Goal: Task Accomplishment & Management: Use online tool/utility

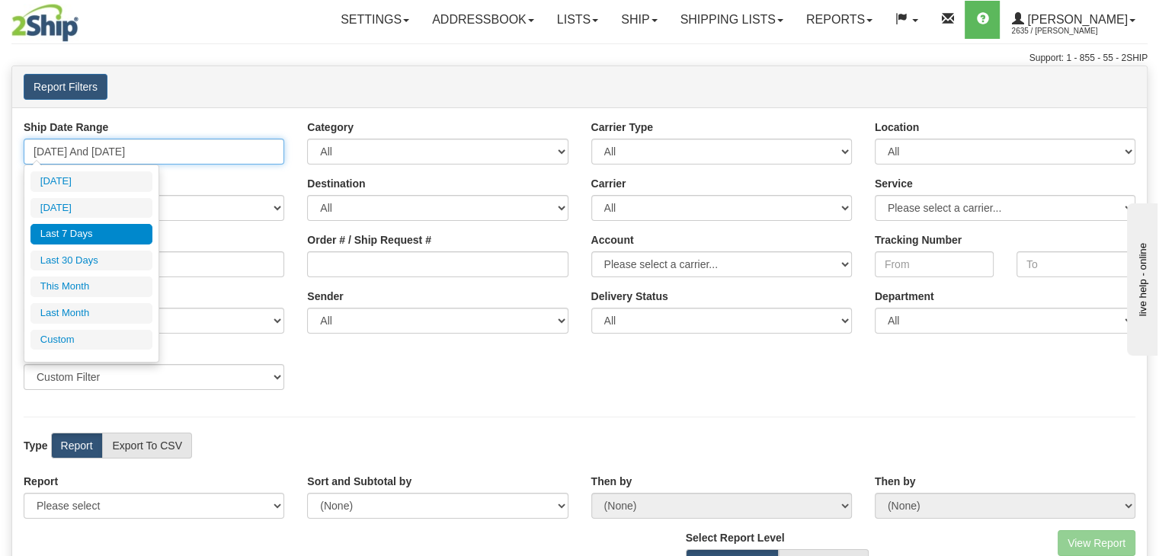
click at [151, 159] on input "[DATE] And [DATE]" at bounding box center [154, 152] width 261 height 26
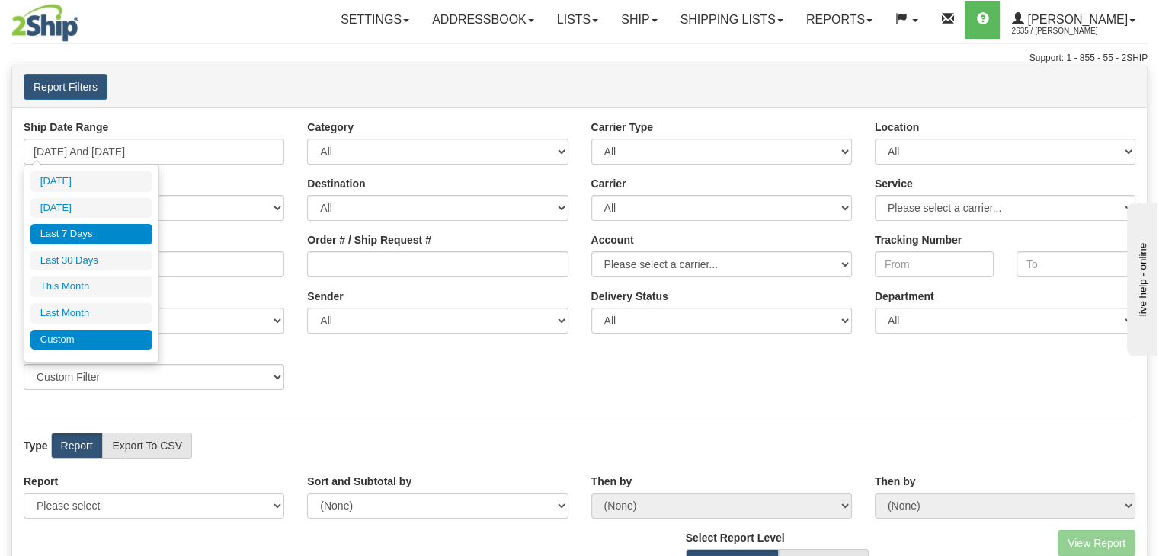
click at [85, 336] on li "Custom" at bounding box center [91, 340] width 122 height 21
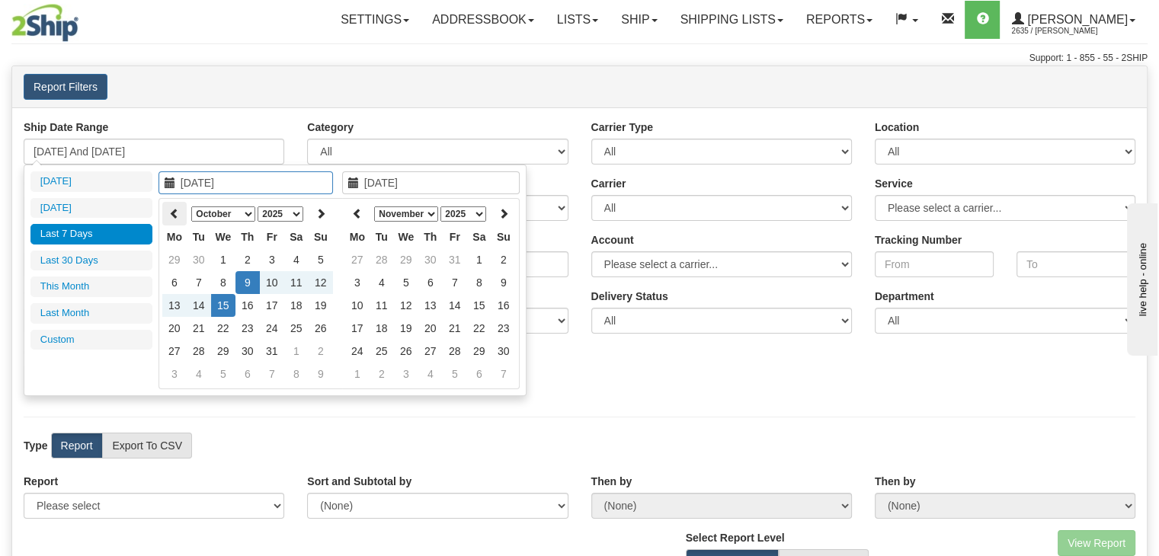
click at [171, 210] on icon at bounding box center [174, 213] width 11 height 11
type input "[DATE]"
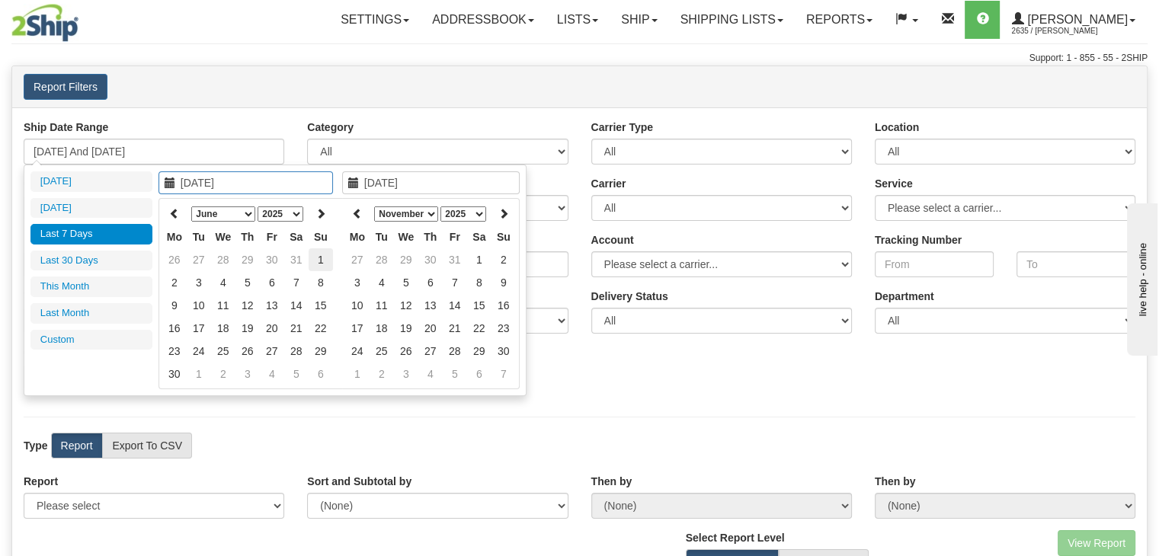
click at [318, 258] on td "1" at bounding box center [321, 259] width 24 height 23
click at [352, 213] on icon at bounding box center [357, 213] width 11 height 11
type input "[DATE]"
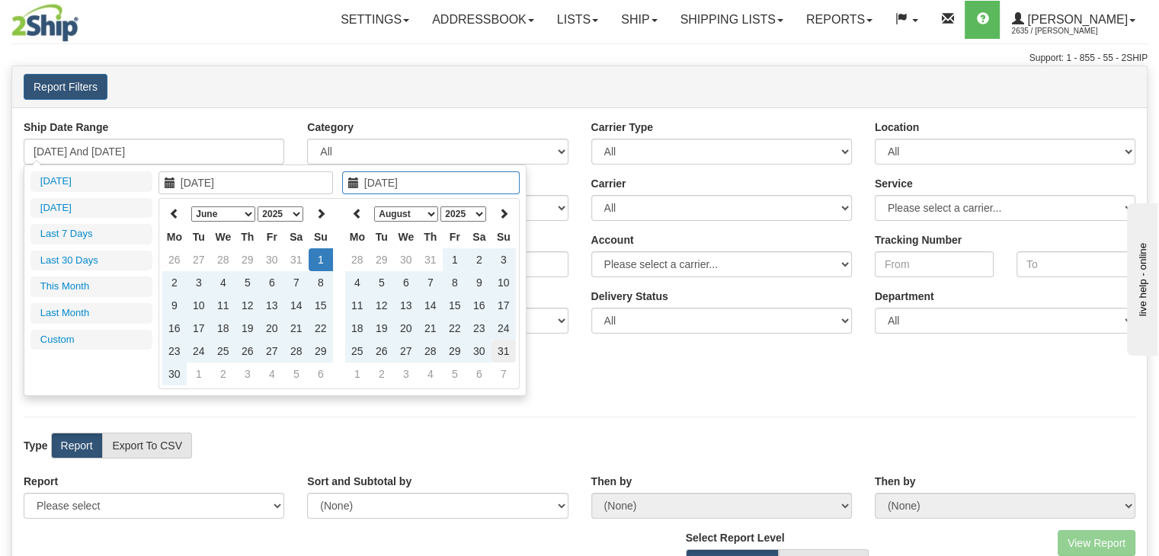
click at [508, 346] on td "31" at bounding box center [504, 351] width 24 height 23
type input "[DATE] And [DATE]"
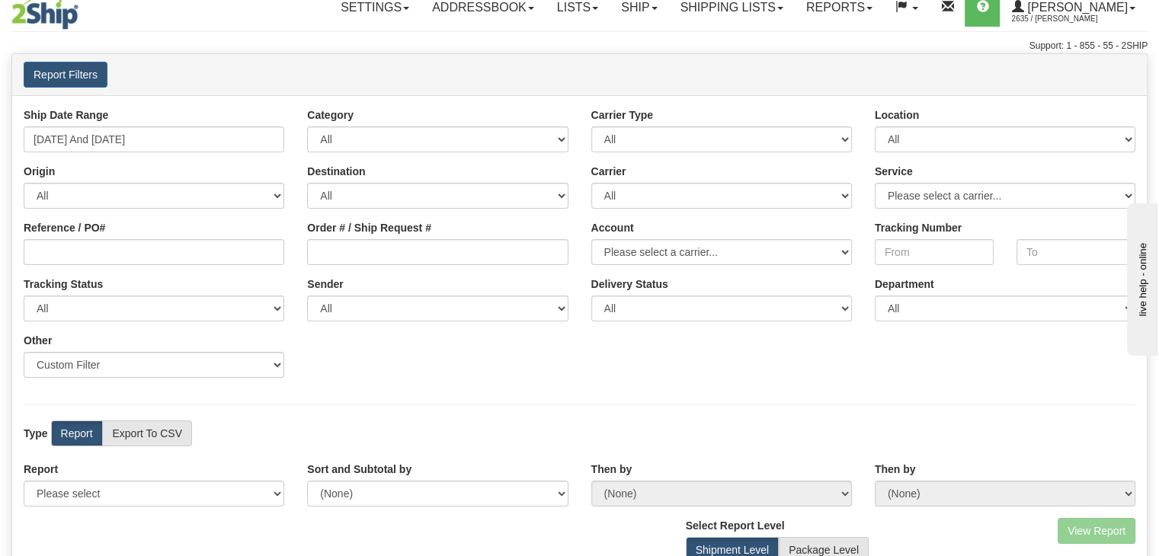
scroll to position [8, 0]
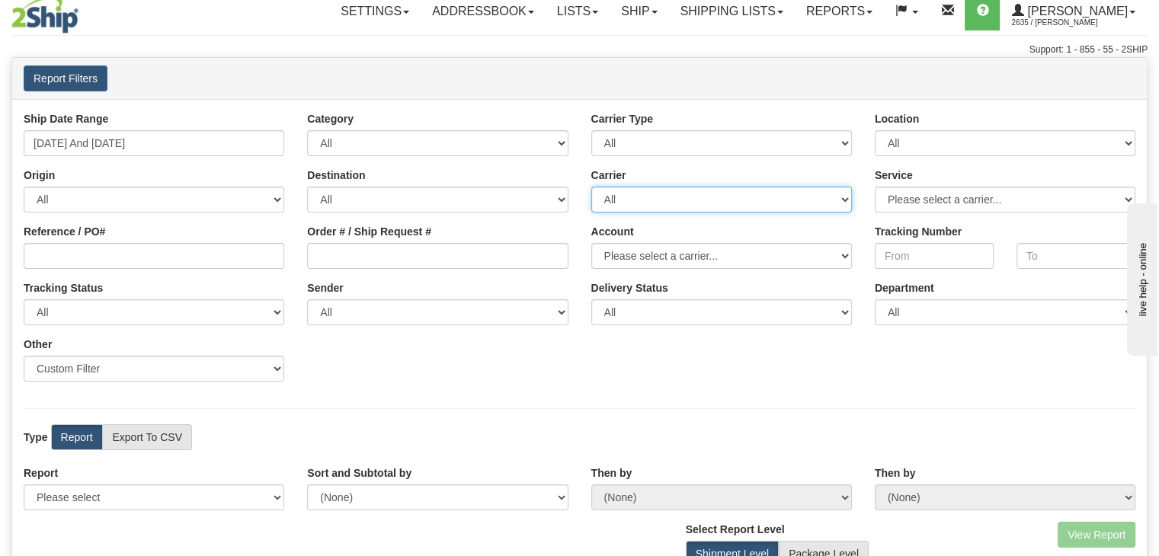
click at [707, 208] on select "All 2Ship [DATE] Apex Canada Post DHL FedEx FedEx® LTL GLS Canada [PERSON_NAME]…" at bounding box center [721, 200] width 261 height 26
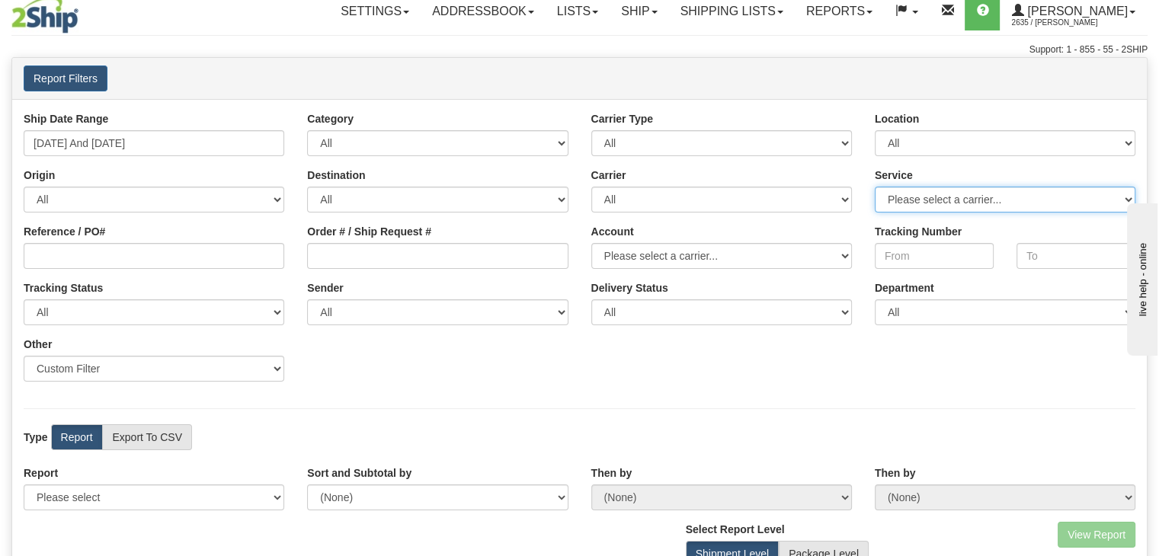
click at [1011, 193] on select "Please select a carrier..." at bounding box center [1005, 200] width 261 height 26
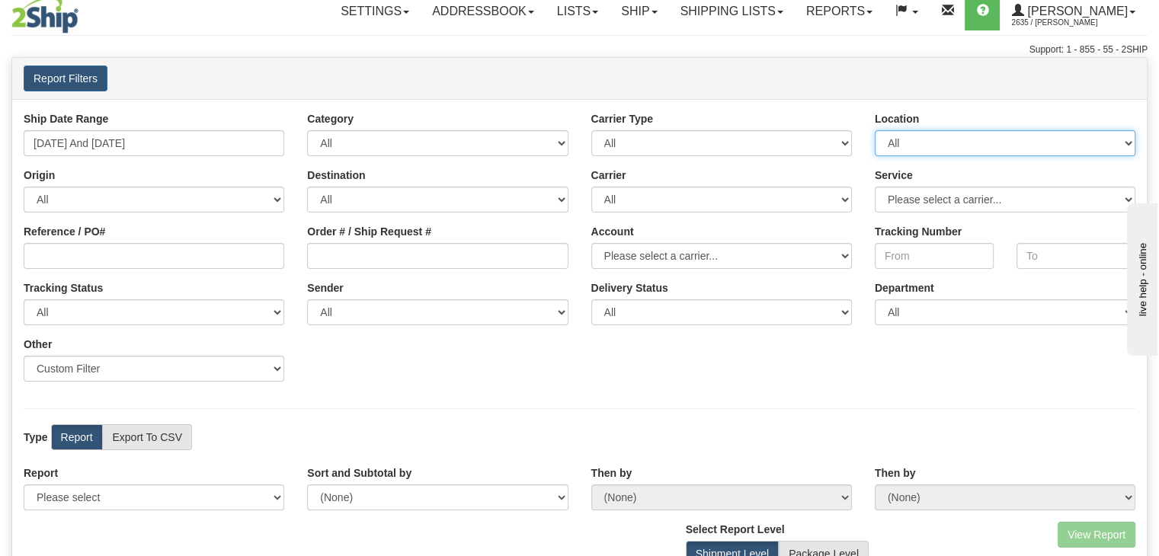
click at [976, 140] on select "All BEURER DAYCO Good Crisp LIBERTY NATPATH ONTOR SHOCKWAVE STARMRKT VITFLO WAT…" at bounding box center [1005, 143] width 261 height 26
click at [771, 133] on select "All Most Common Small Package (Parcel / Courier) International Less Than Truckl…" at bounding box center [721, 143] width 261 height 26
drag, startPoint x: 771, startPoint y: 133, endPoint x: 476, endPoint y: 135, distance: 295.7
click at [476, 135] on div "Ship Date Range [DATE] And [DATE] Category All Inbound Outbound Carrier Type Al…" at bounding box center [579, 252] width 1135 height 282
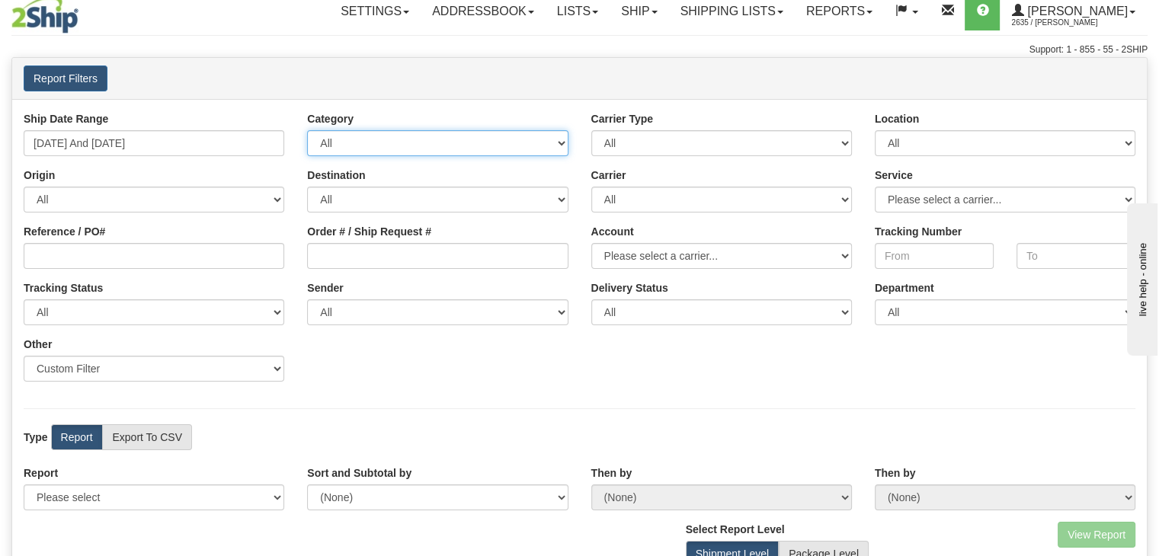
click at [476, 135] on select "All Inbound Outbound" at bounding box center [437, 143] width 261 height 26
click at [677, 270] on div "Ship Date Range [DATE] And [DATE] Category All Inbound Outbound Carrier Type Al…" at bounding box center [579, 252] width 1135 height 282
click at [706, 261] on select "Please select a carrier..." at bounding box center [721, 256] width 261 height 26
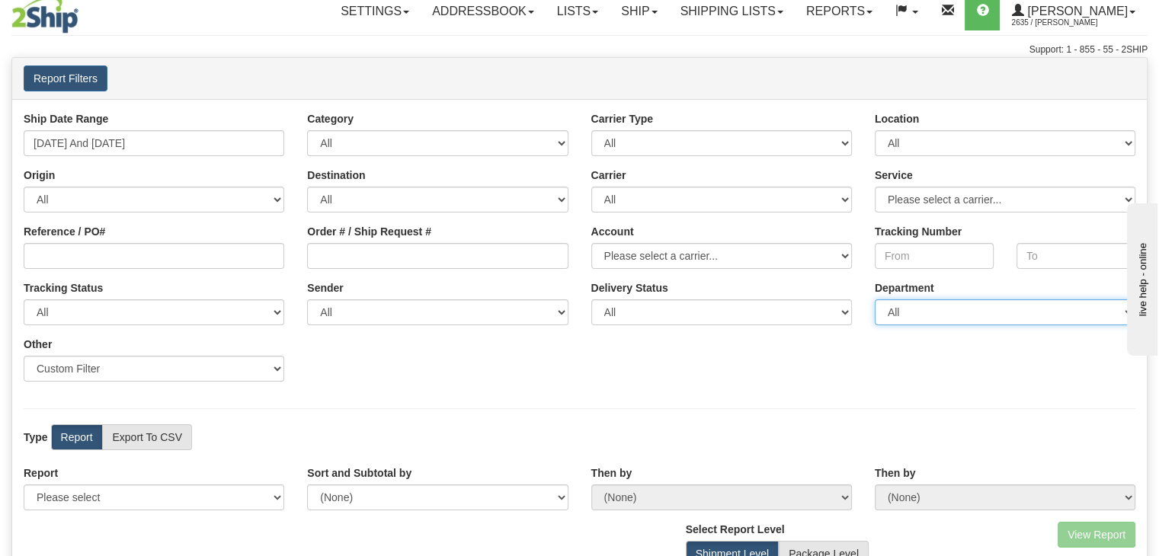
click at [927, 311] on select "All" at bounding box center [1005, 313] width 261 height 26
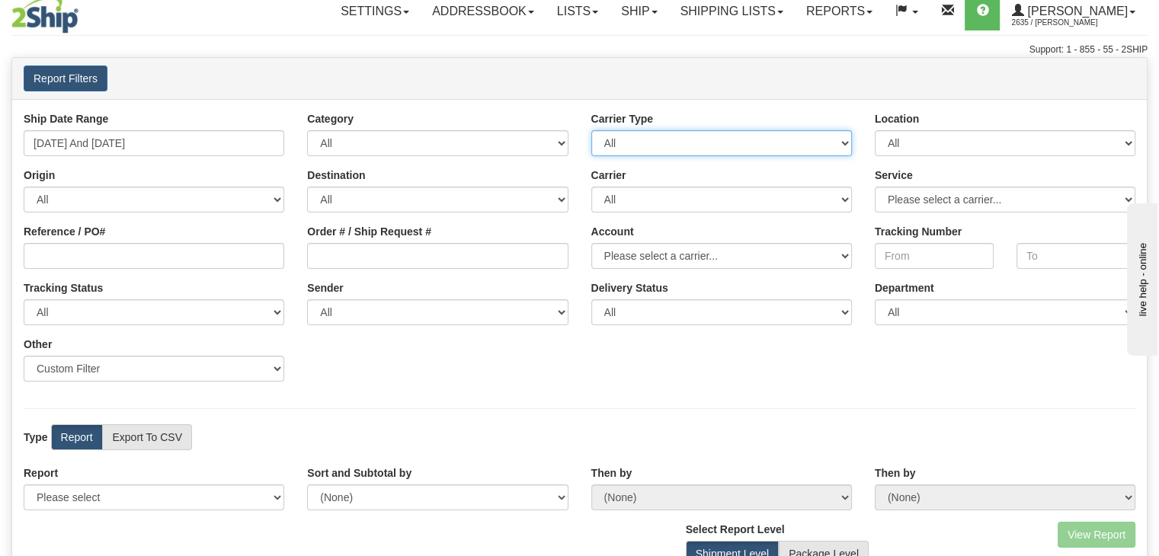
click at [736, 130] on select "All Most Common Small Package (Parcel / Courier) International Less Than Truckl…" at bounding box center [721, 143] width 261 height 26
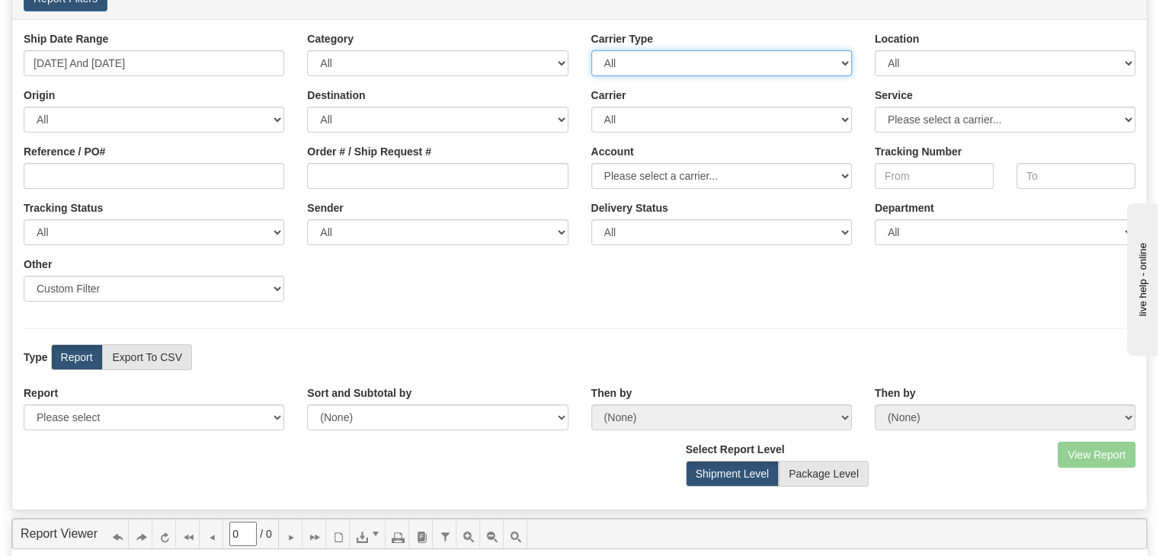
scroll to position [87, 0]
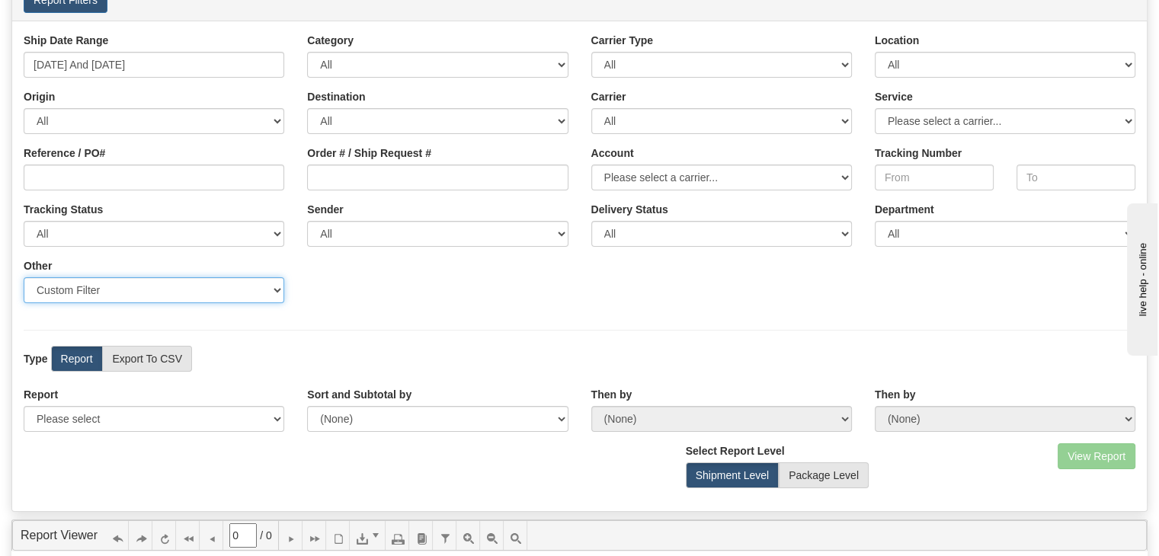
click at [219, 277] on select "Sender Company Sender Contact Sender Country Sender State Sender City Sender Zi…" at bounding box center [154, 290] width 261 height 26
select select "Bill_To_Party"
click at [24, 277] on select "Sender Company Sender Contact Sender Country Sender State Sender City Sender Zi…" at bounding box center [154, 290] width 261 height 26
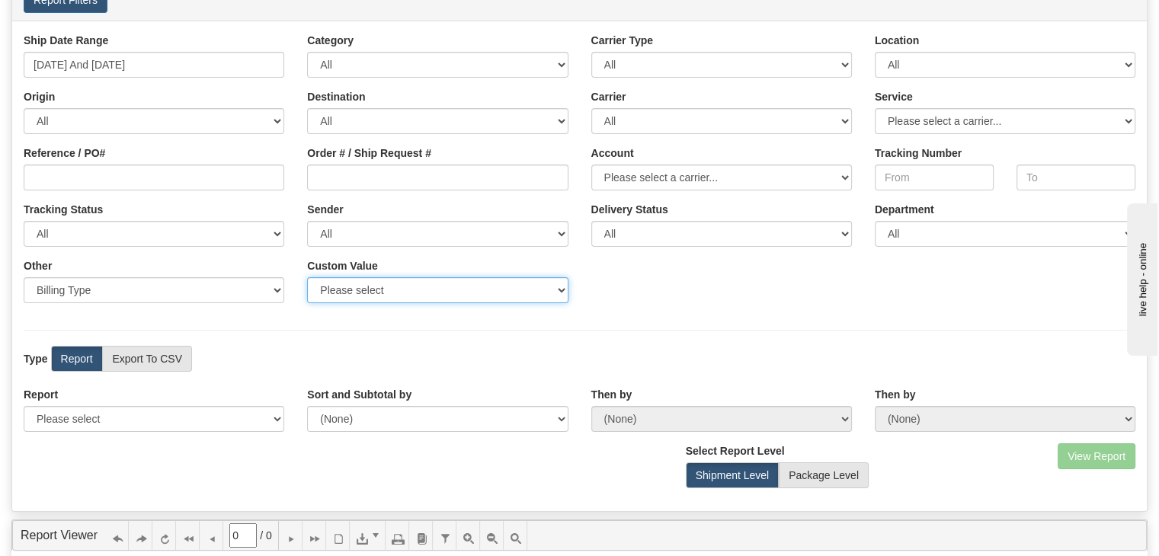
click at [328, 284] on select "Please select Prepaid Billed To Recipient Account Billed To Third Party Account…" at bounding box center [437, 290] width 261 height 26
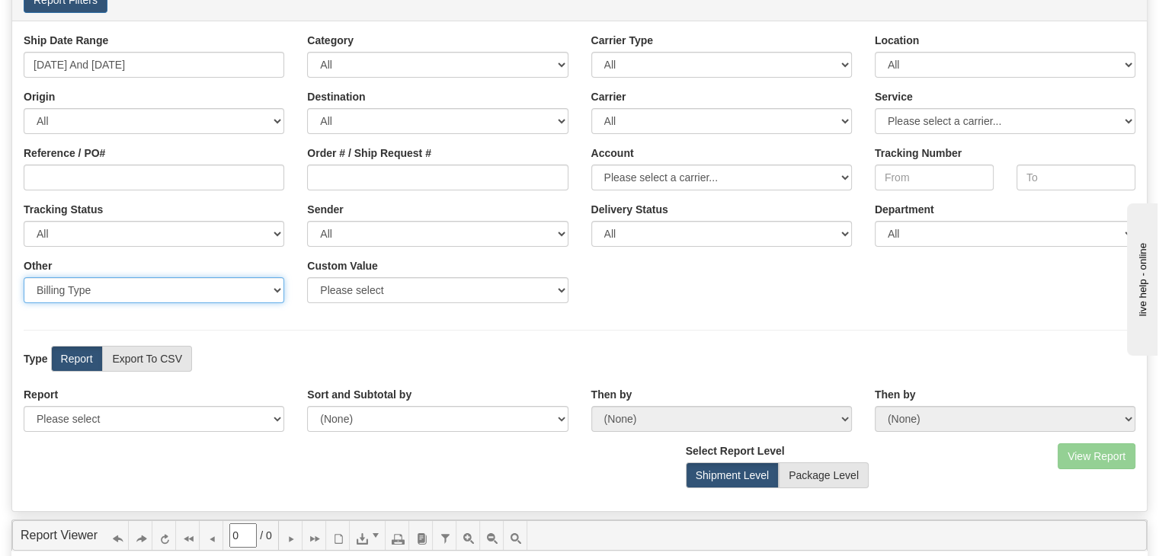
click at [220, 282] on select "Sender Company Sender Contact Sender Country Sender State Sender City Sender Zi…" at bounding box center [154, 290] width 261 height 26
click at [470, 335] on div "Ship Date Range [DATE] And [DATE] Category All Inbound Outbound Carrier Type Al…" at bounding box center [579, 266] width 1135 height 491
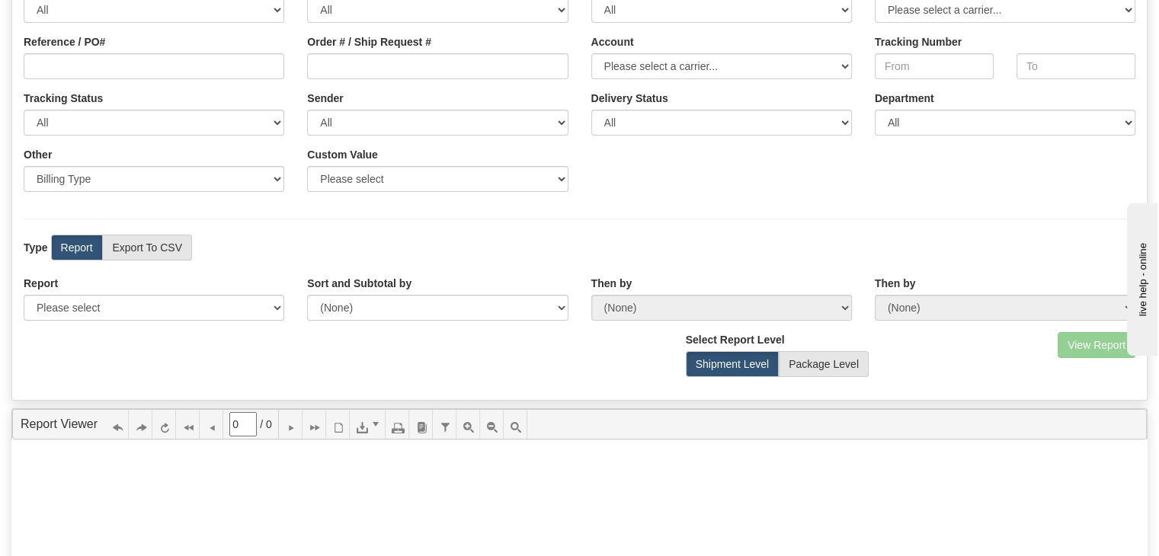
scroll to position [201, 0]
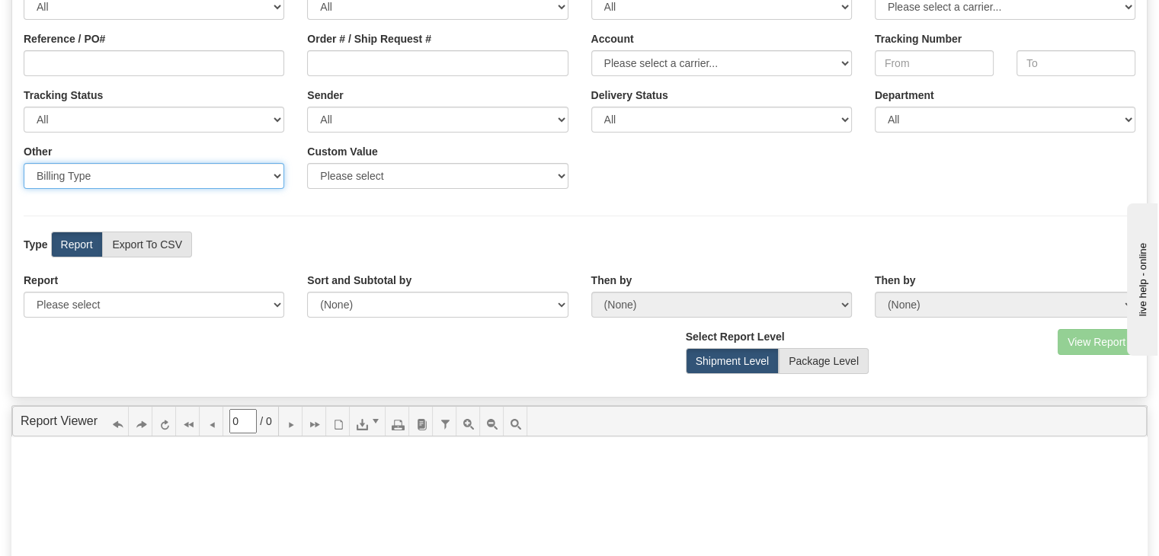
click at [280, 178] on select "Sender Company Sender Contact Sender Country Sender State Sender City Sender Zi…" at bounding box center [154, 176] width 261 height 26
click at [409, 208] on div "Ship Date Range [DATE] And [DATE] Category All Inbound Outbound Carrier Type Al…" at bounding box center [579, 151] width 1135 height 491
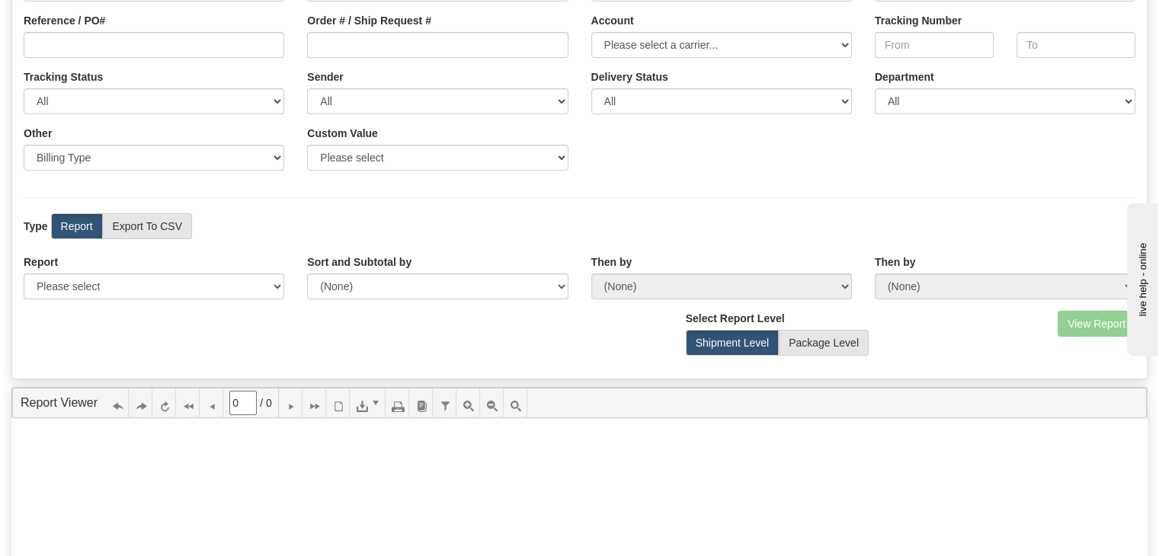
scroll to position [222, 0]
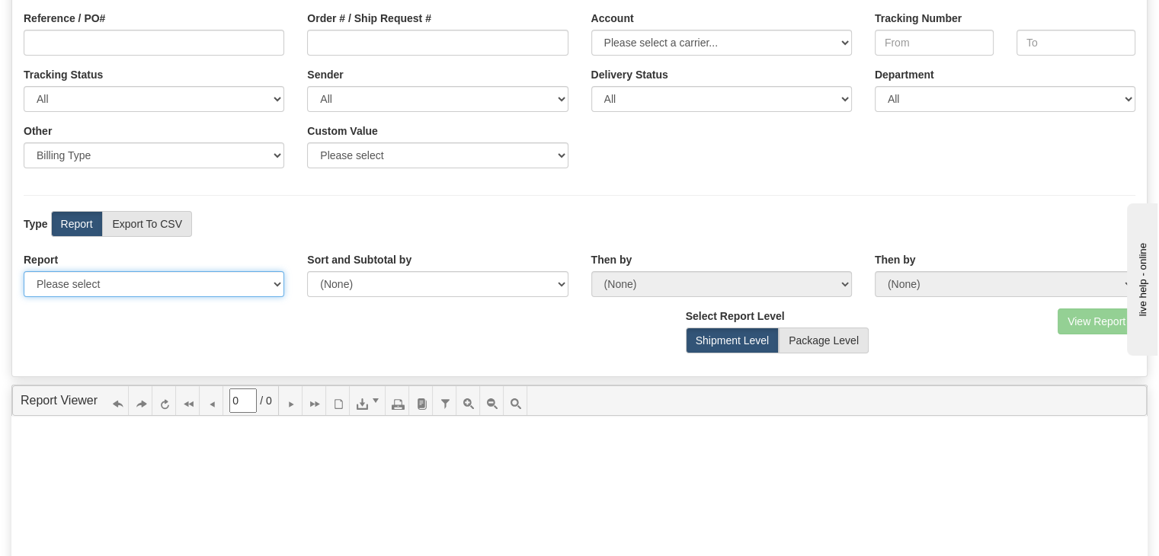
click at [262, 281] on select "Please select 1 Line Shipment Report Address Detail Basic Shipment Overview Can…" at bounding box center [154, 284] width 261 height 26
select select "Users\Contents Detail.trdx"
click at [24, 271] on select "Please select 1 Line Shipment Report Address Detail Basic Shipment Overview Can…" at bounding box center [154, 284] width 261 height 26
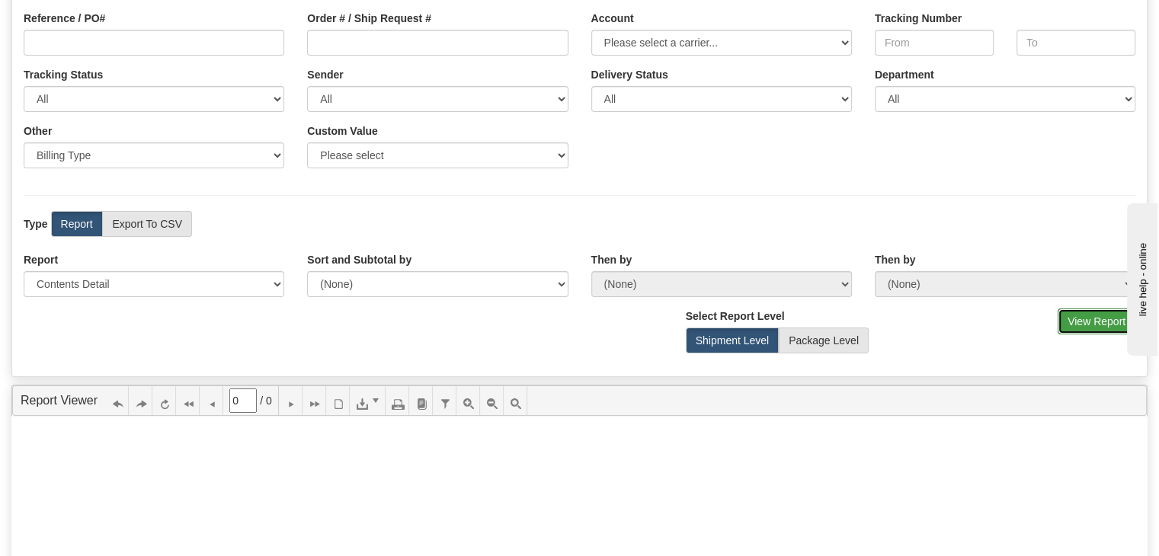
click at [1082, 312] on button "View Report" at bounding box center [1097, 322] width 78 height 26
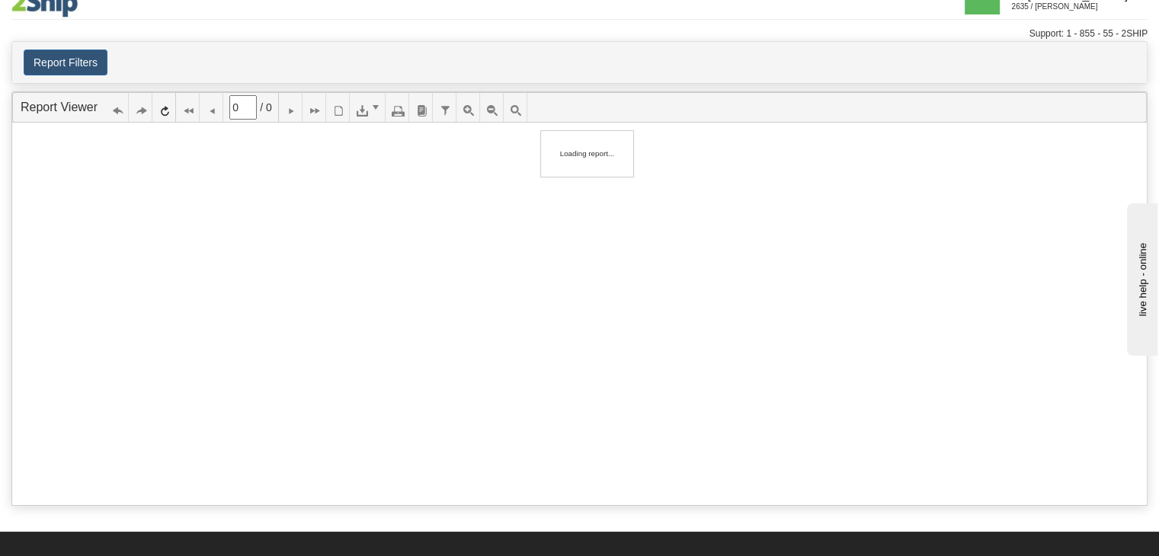
scroll to position [0, 0]
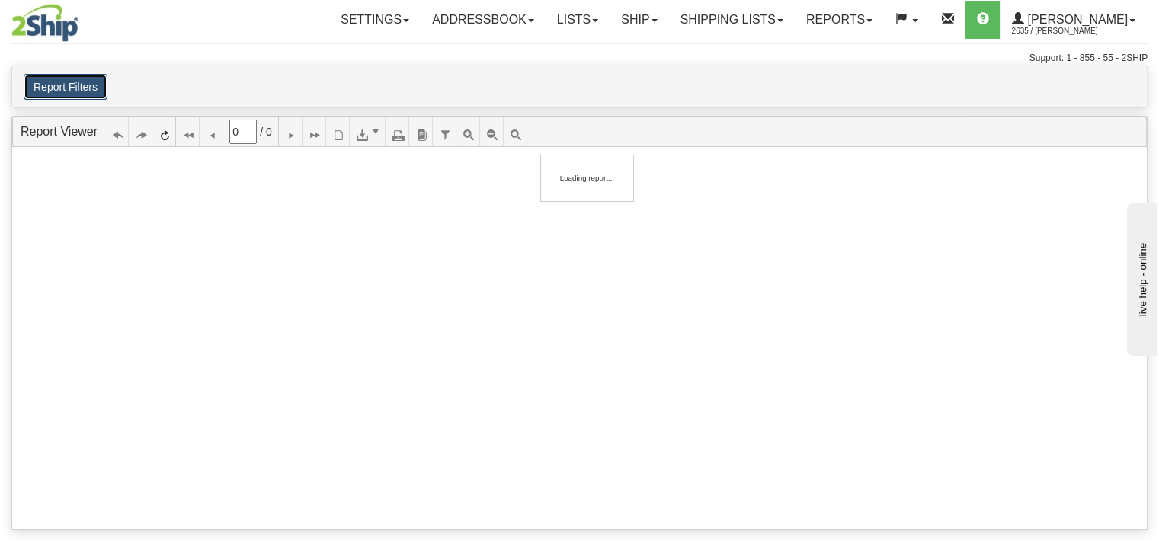
click at [75, 85] on button "Report Filters" at bounding box center [66, 87] width 84 height 26
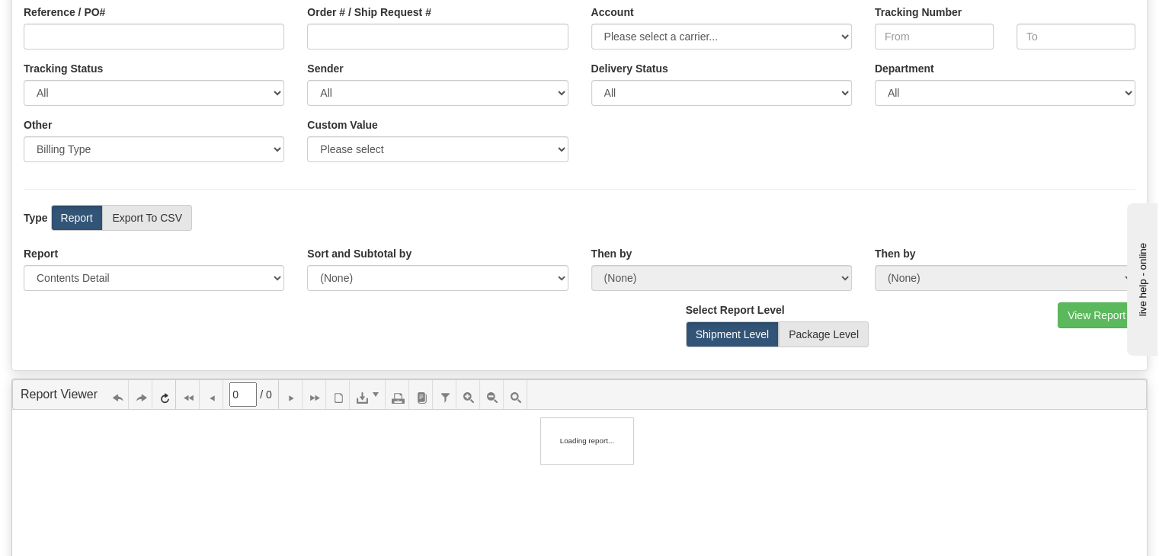
scroll to position [227, 0]
click at [214, 272] on select "Please select 1 Line Shipment Report Address Detail Basic Shipment Overview Can…" at bounding box center [154, 279] width 261 height 26
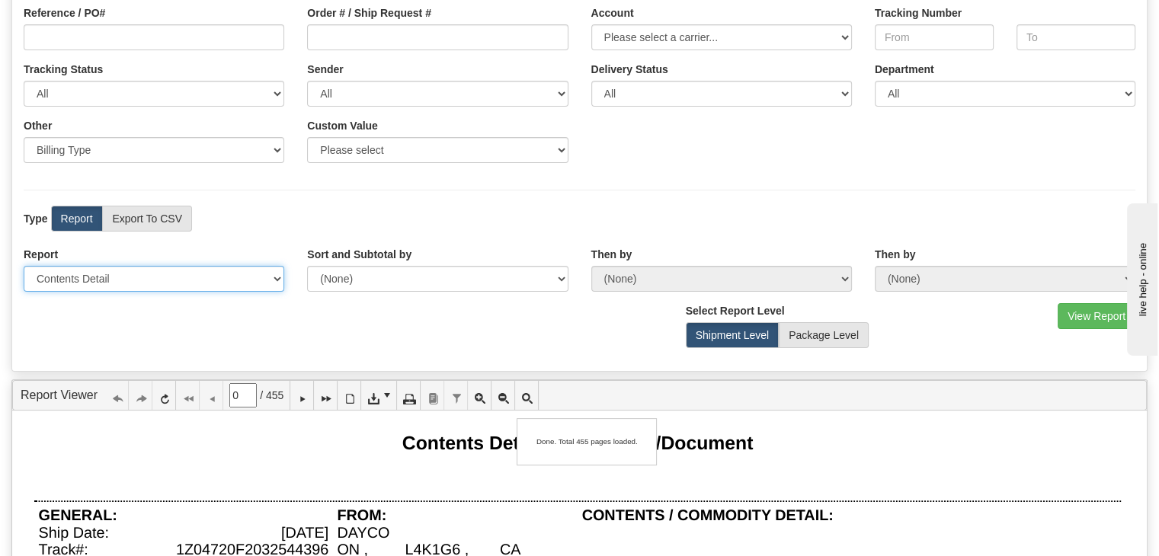
type input "1"
click at [462, 206] on div "Type Report Export To CSV View Map" at bounding box center [579, 219] width 1135 height 26
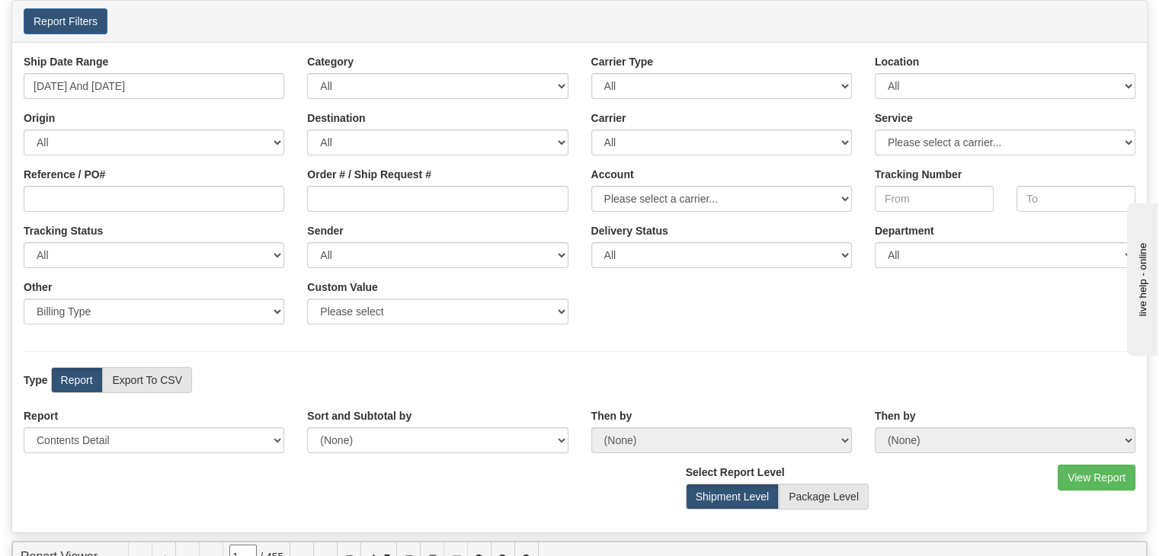
scroll to position [0, 0]
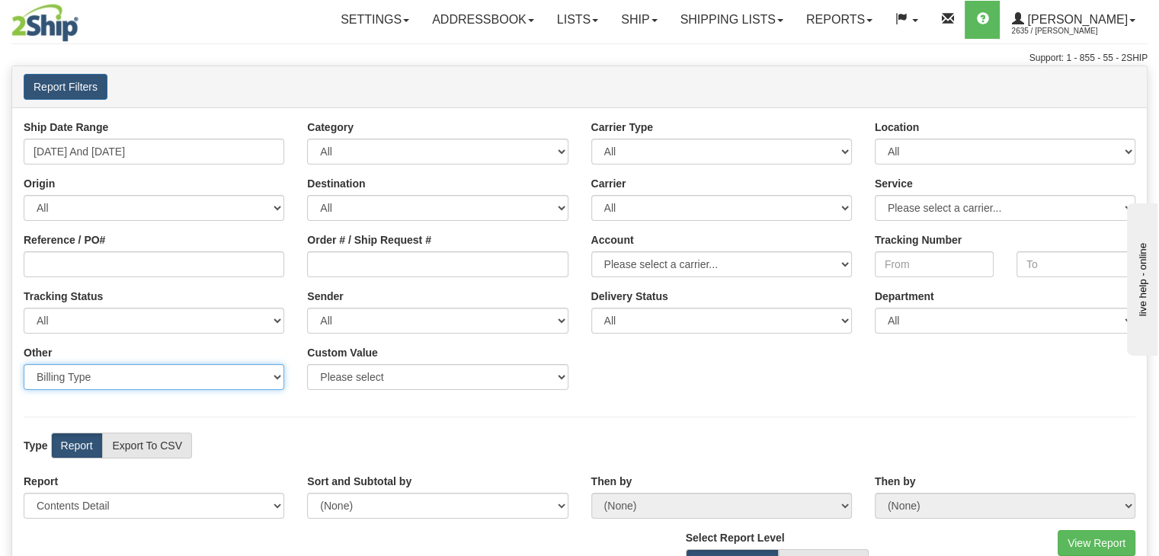
click at [178, 388] on select "Sender Company Sender Contact Sender Country Sender State Sender City Sender Zi…" at bounding box center [154, 377] width 261 height 26
click at [251, 437] on div "Type Report Export To CSV View Map" at bounding box center [154, 446] width 284 height 26
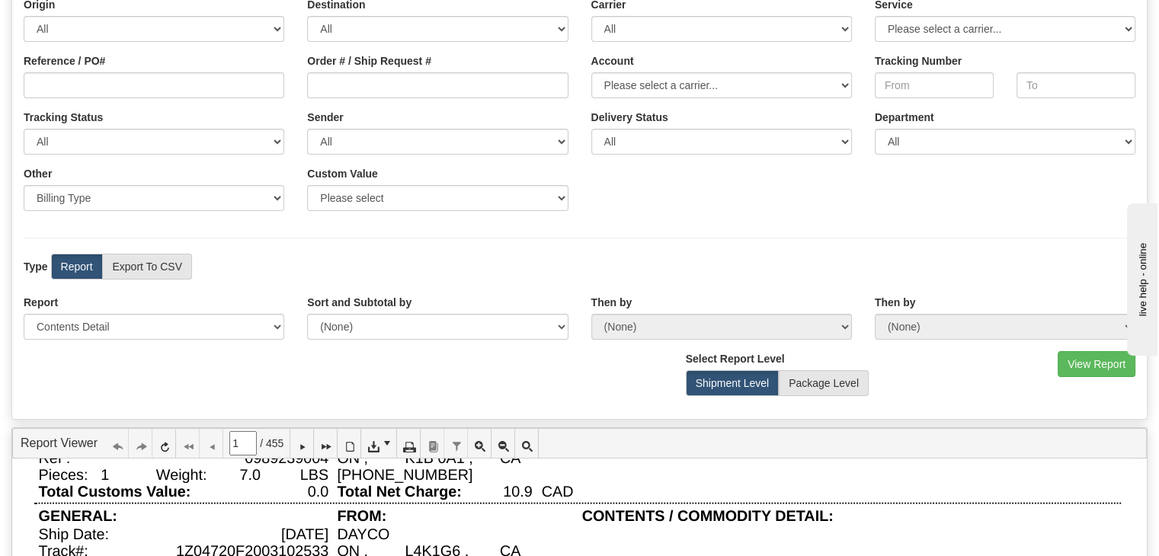
scroll to position [176, 0]
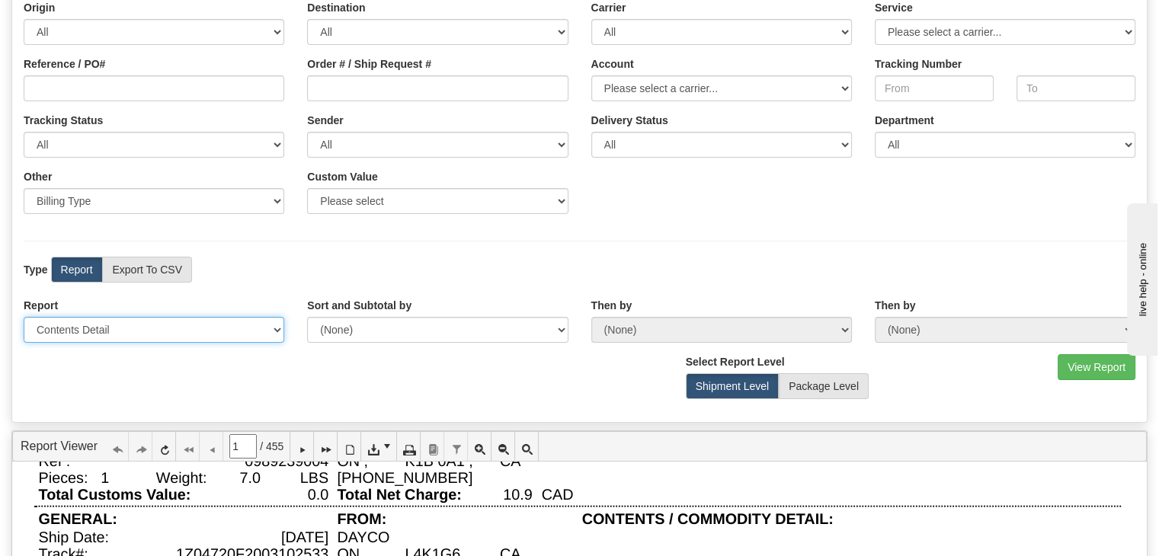
click at [258, 321] on select "Please select 1 Line Shipment Report Address Detail Basic Shipment Overview Can…" at bounding box center [154, 330] width 261 height 26
select select "Users\1 Line Shipment Report.trdx"
click at [24, 317] on select "Please select 1 Line Shipment Report Address Detail Basic Shipment Overview Can…" at bounding box center [154, 330] width 261 height 26
click at [1092, 373] on button "View Report" at bounding box center [1097, 367] width 78 height 26
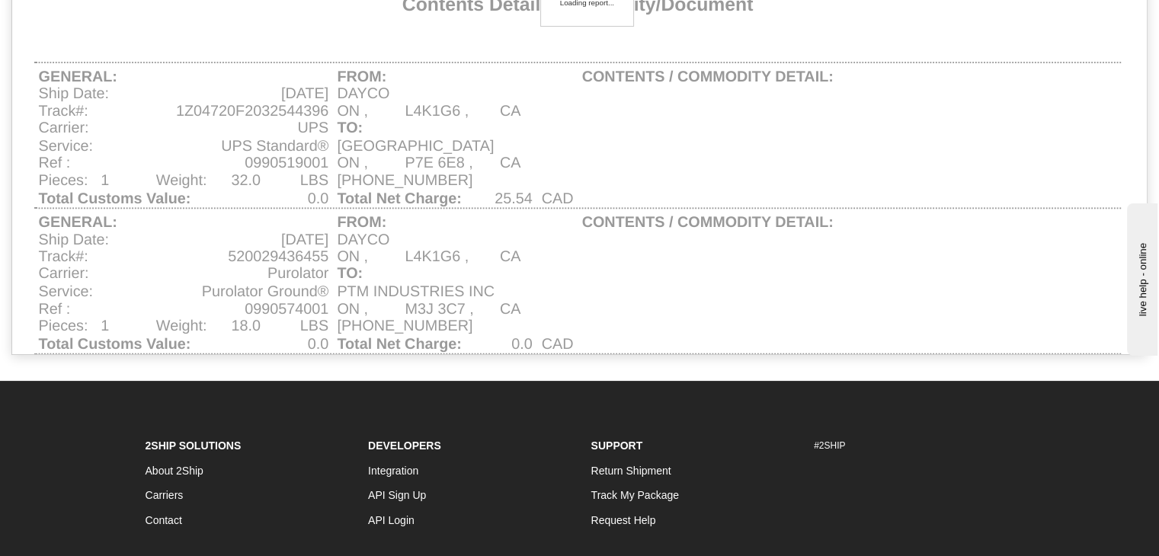
scroll to position [0, 0]
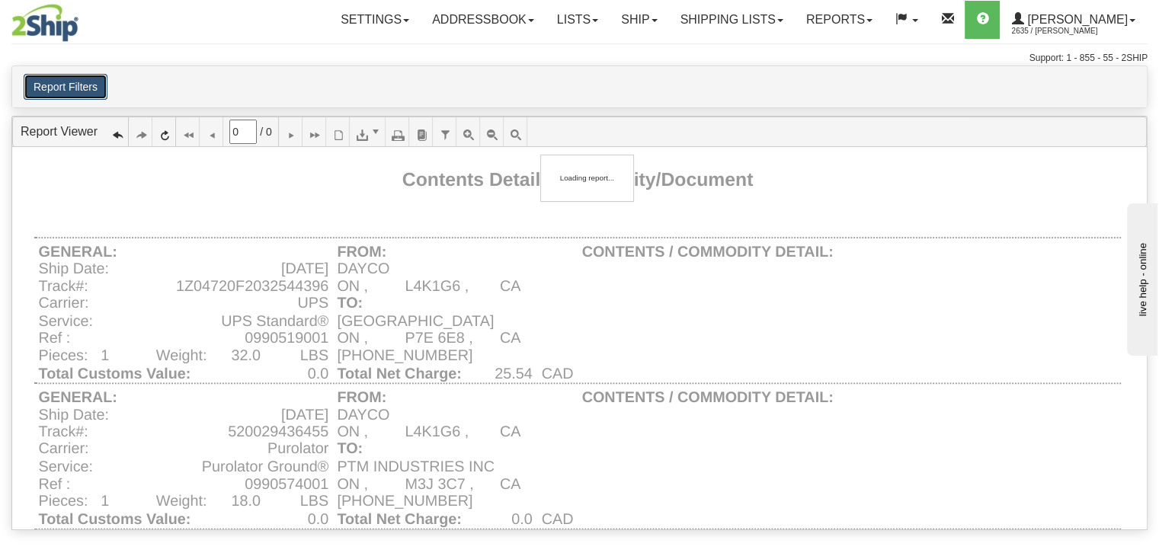
click at [63, 79] on button "Report Filters" at bounding box center [66, 87] width 84 height 26
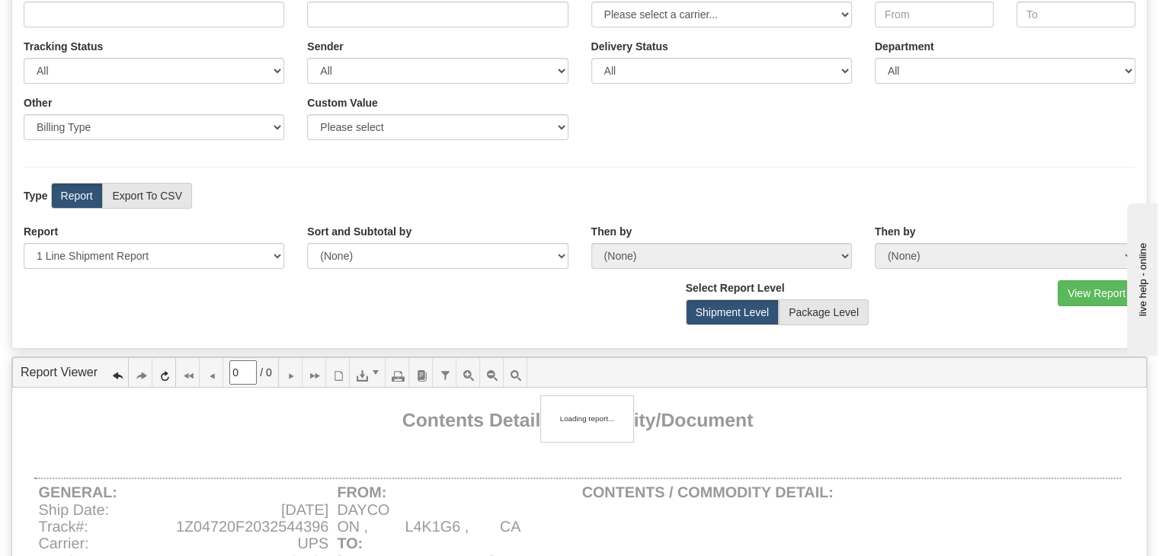
scroll to position [259, 0]
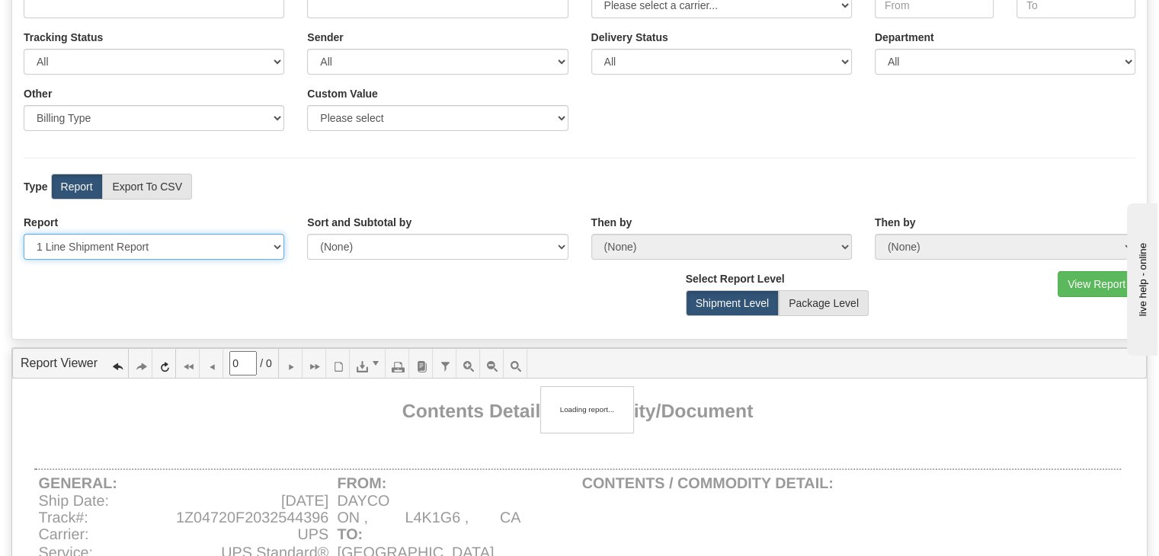
click at [266, 242] on select "Please select 1 Line Shipment Report Address Detail Basic Shipment Overview Can…" at bounding box center [154, 247] width 261 height 26
type input "1"
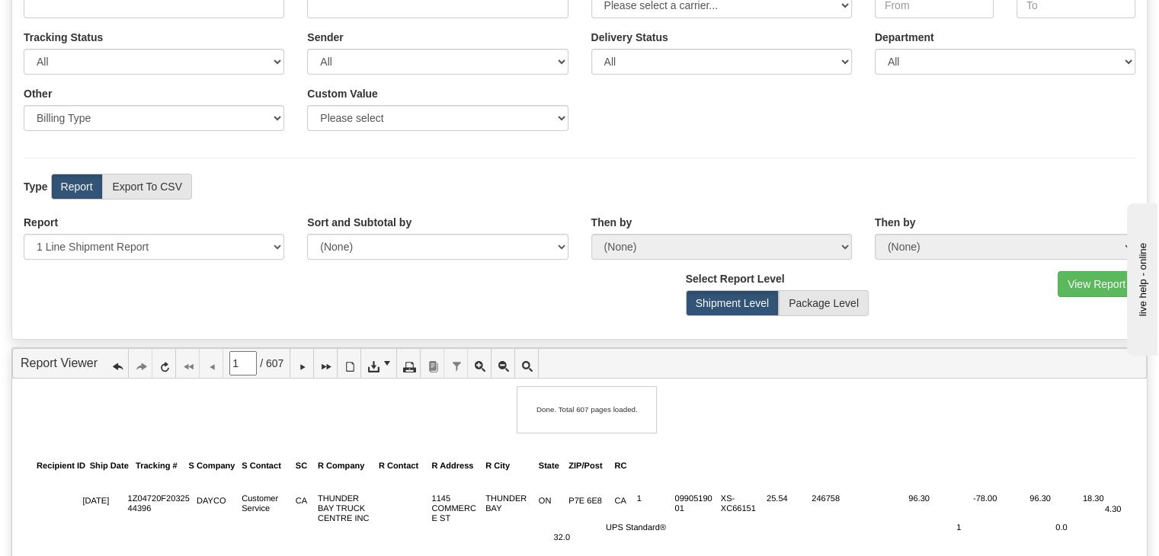
click at [290, 417] on div at bounding box center [585, 439] width 1102 height 76
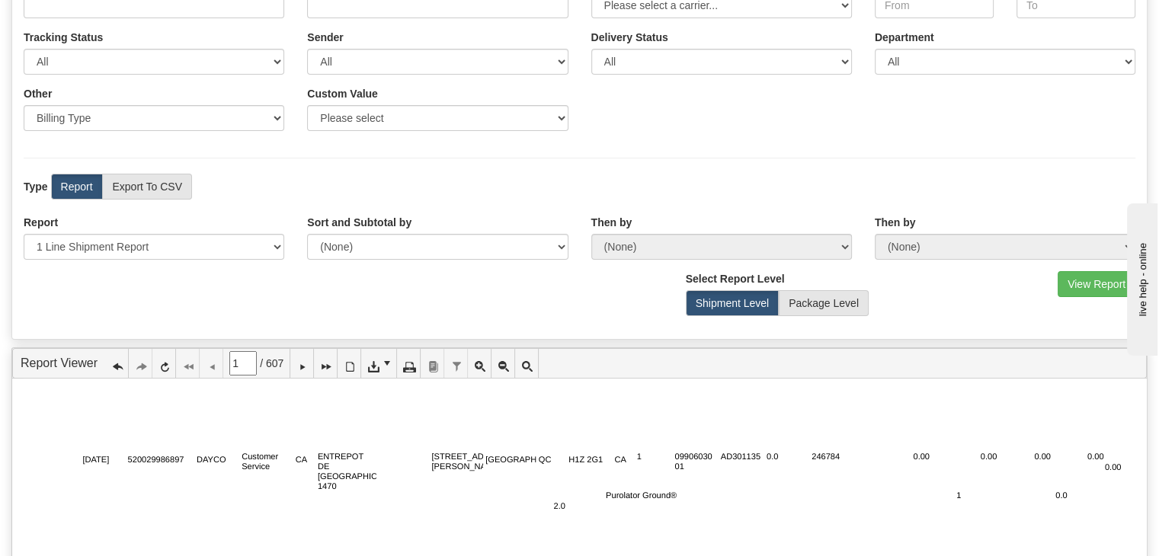
scroll to position [508, 0]
click at [247, 248] on select "Please select 1 Line Shipment Report Address Detail Basic Shipment Overview Can…" at bounding box center [154, 247] width 261 height 26
select select "Users\DetailShipmentExport.trdx"
click at [24, 234] on select "Please select 1 Line Shipment Report Address Detail Basic Shipment Overview Can…" at bounding box center [154, 247] width 261 height 26
click at [1084, 277] on button "View Report" at bounding box center [1097, 284] width 78 height 26
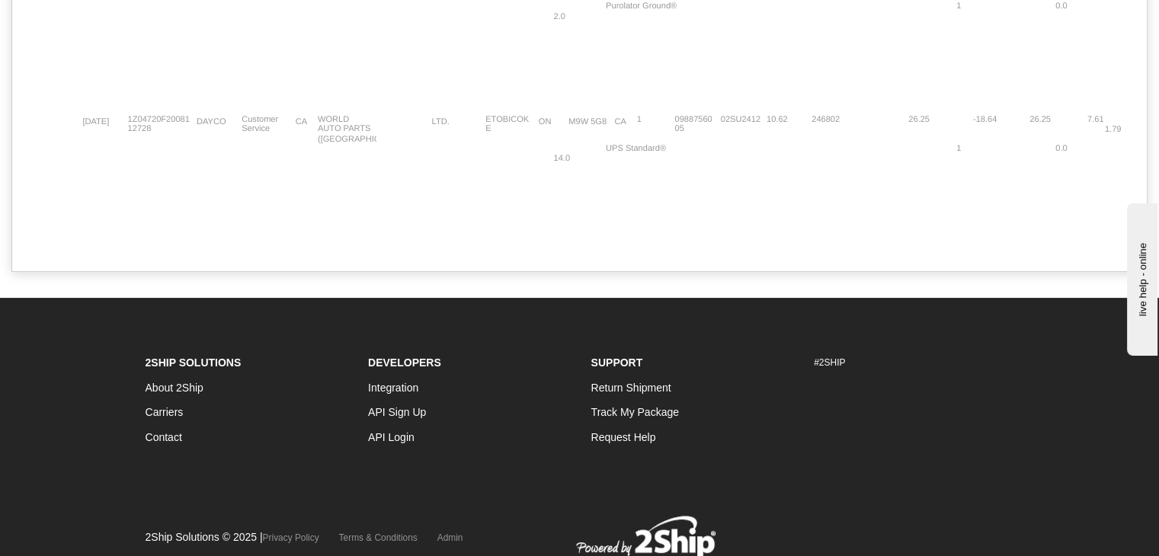
scroll to position [0, 0]
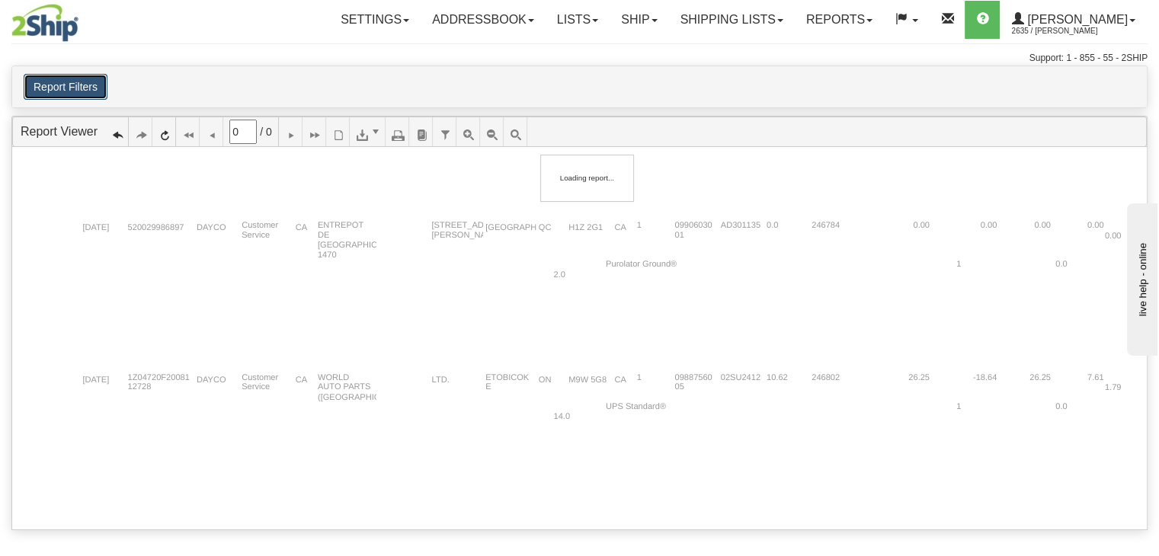
click at [85, 85] on button "Report Filters" at bounding box center [66, 87] width 84 height 26
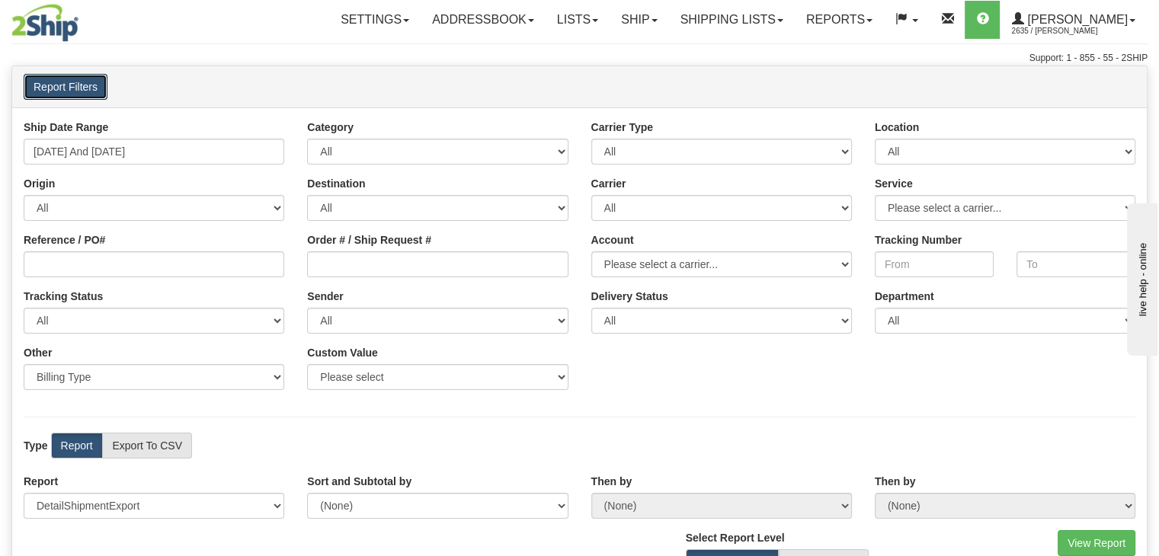
scroll to position [88, 0]
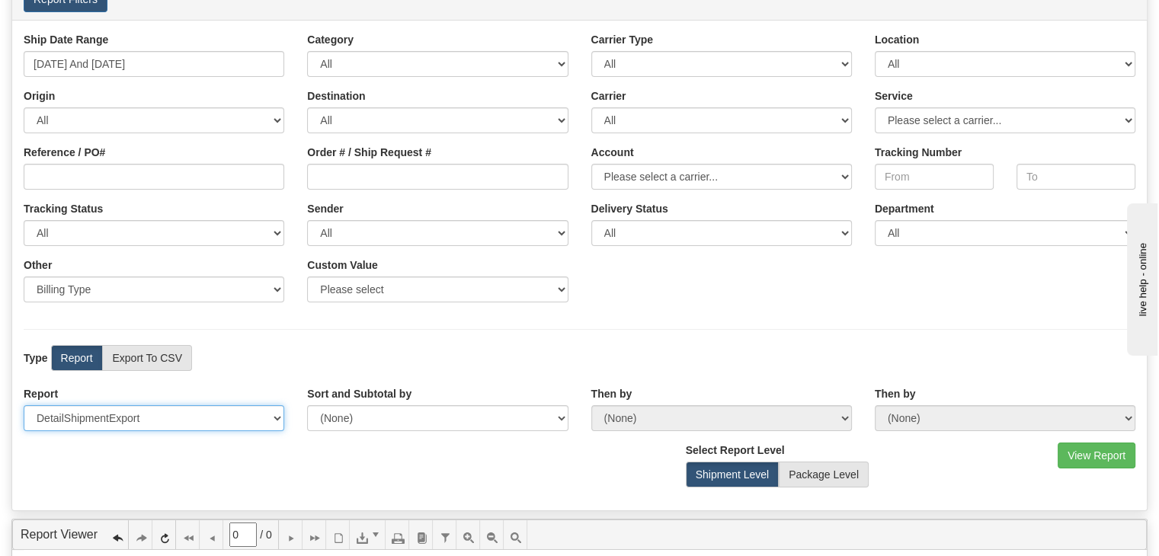
click at [215, 413] on select "Please select 1 Line Shipment Report Address Detail Basic Shipment Overview Can…" at bounding box center [154, 419] width 261 height 26
click at [382, 488] on div "View Report Comma Separated Values (CSV) Select Report Level Shipment Level Pac…" at bounding box center [579, 471] width 1135 height 56
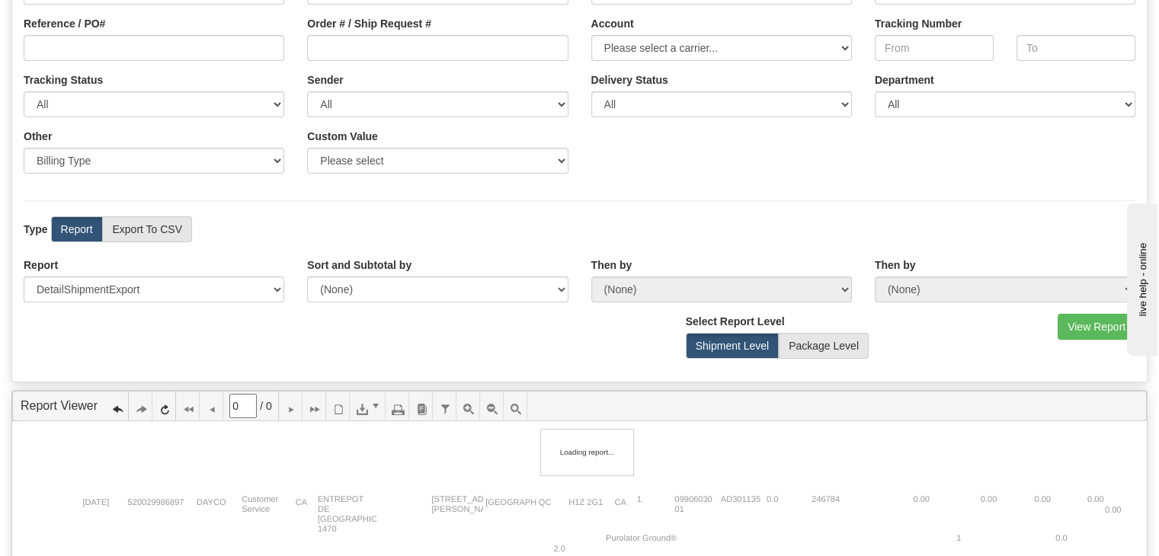
scroll to position [262, 0]
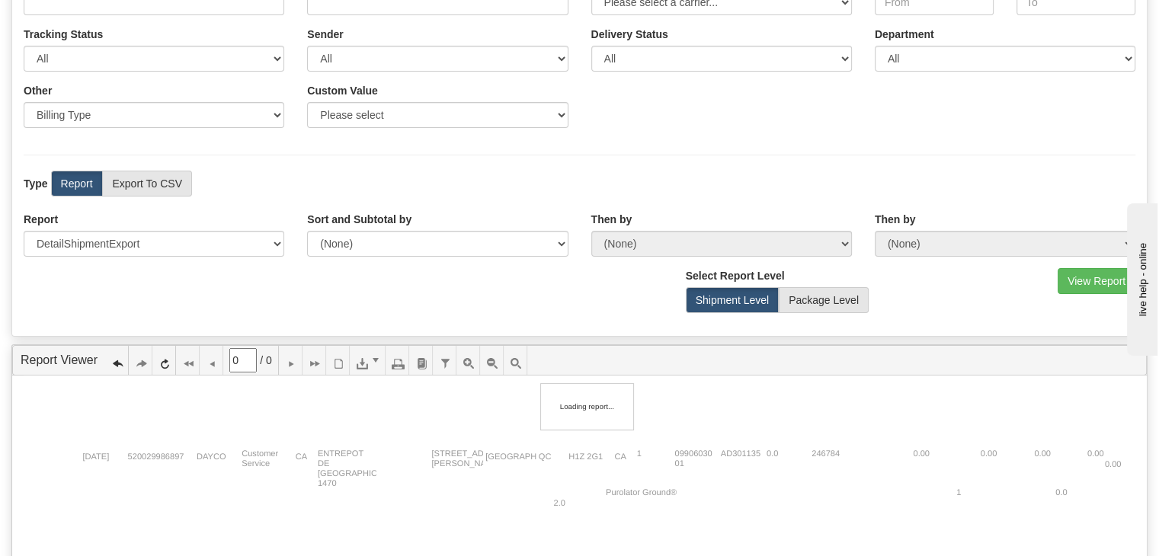
type input "1"
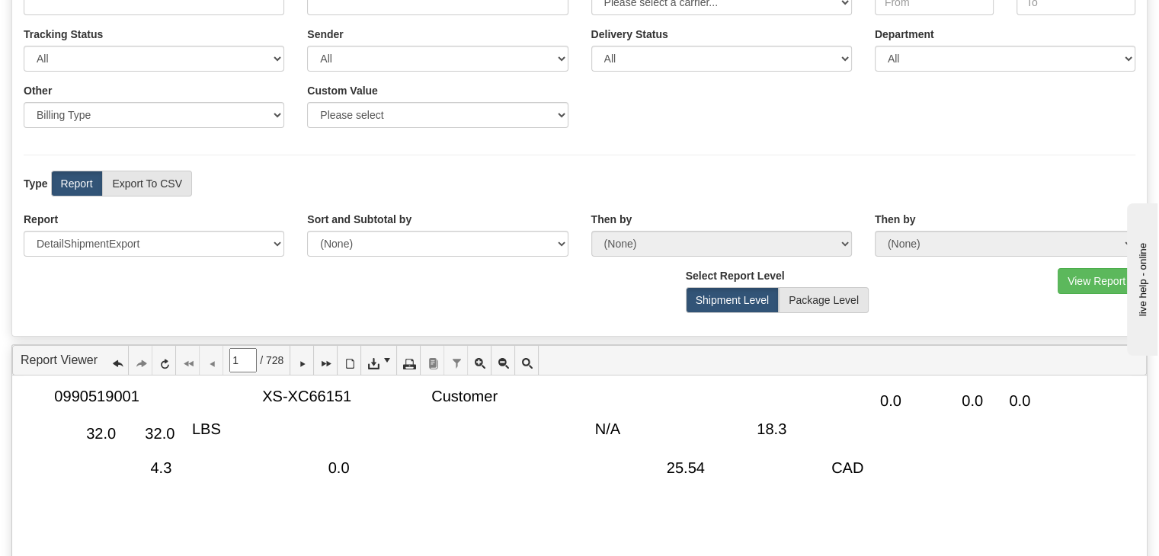
scroll to position [0, 0]
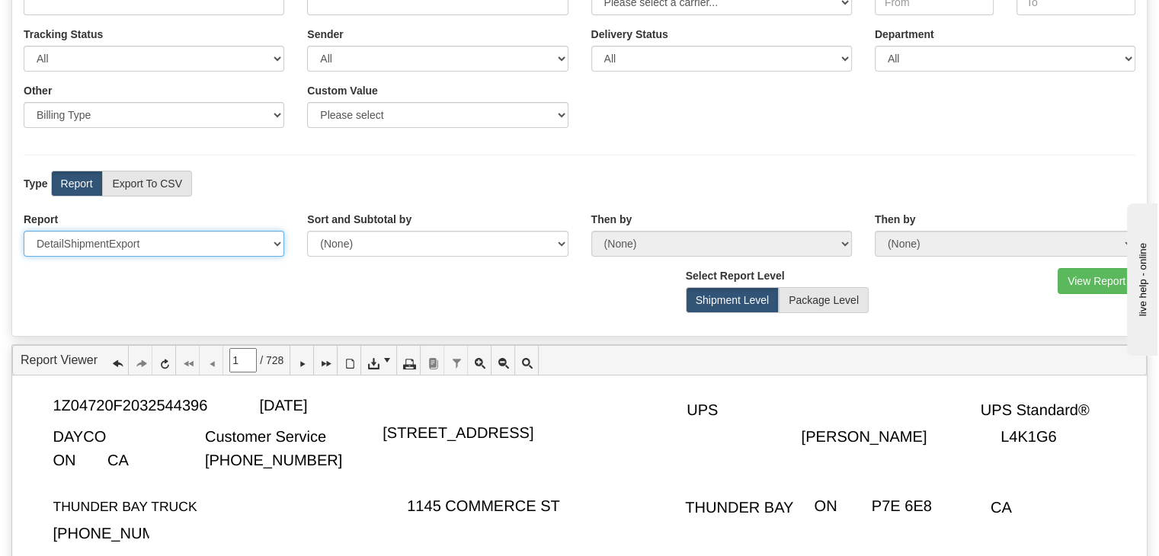
click at [263, 249] on select "Please select 1 Line Shipment Report Address Detail Basic Shipment Overview Can…" at bounding box center [154, 244] width 261 height 26
select select "Users\1 Line Shipment Report.trdx"
click at [24, 231] on select "Please select 1 Line Shipment Report Address Detail Basic Shipment Overview Can…" at bounding box center [154, 244] width 261 height 26
click at [1090, 276] on button "View Report" at bounding box center [1097, 281] width 78 height 26
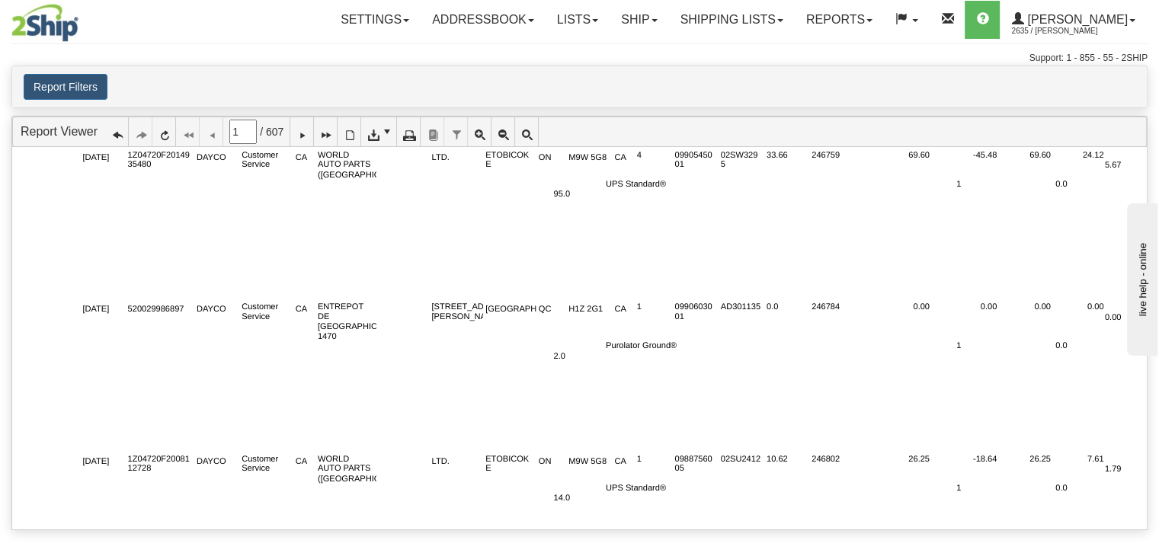
scroll to position [508, 0]
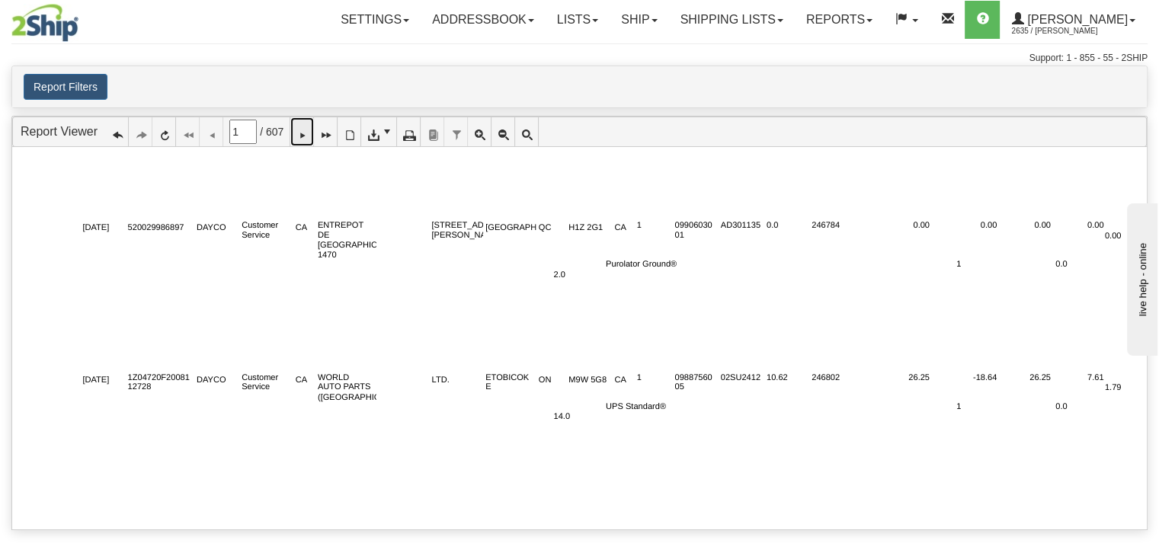
click at [307, 135] on icon at bounding box center [302, 132] width 11 height 11
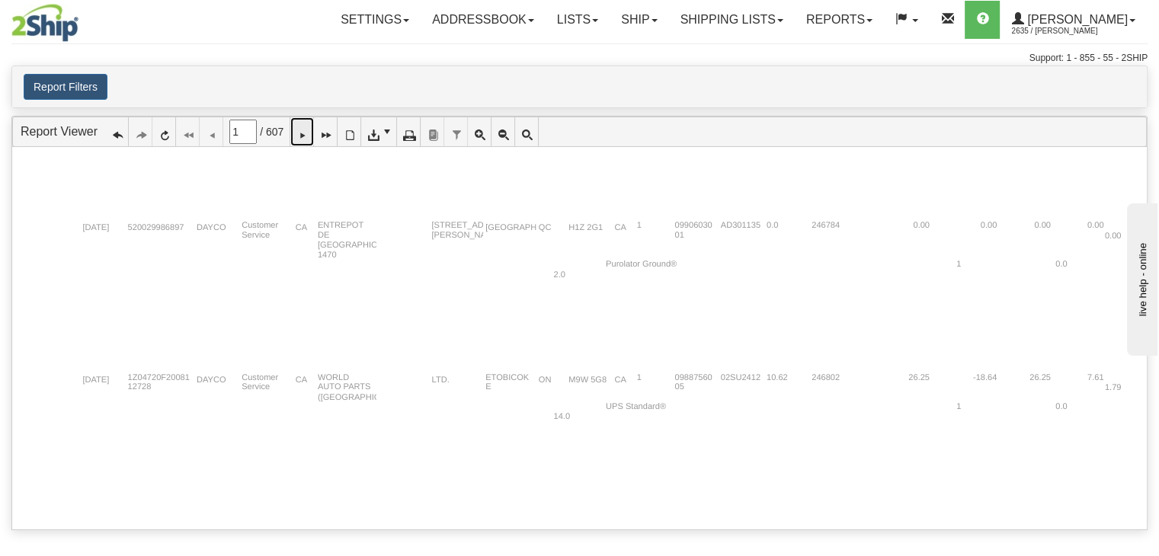
type input "2"
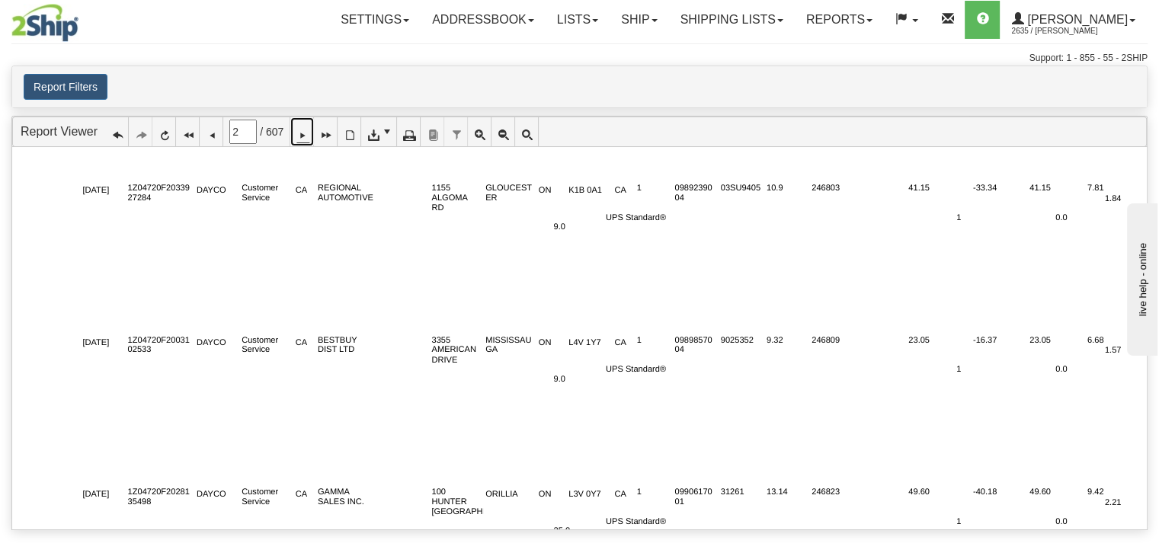
scroll to position [0, 0]
